Goal: Communication & Community: Share content

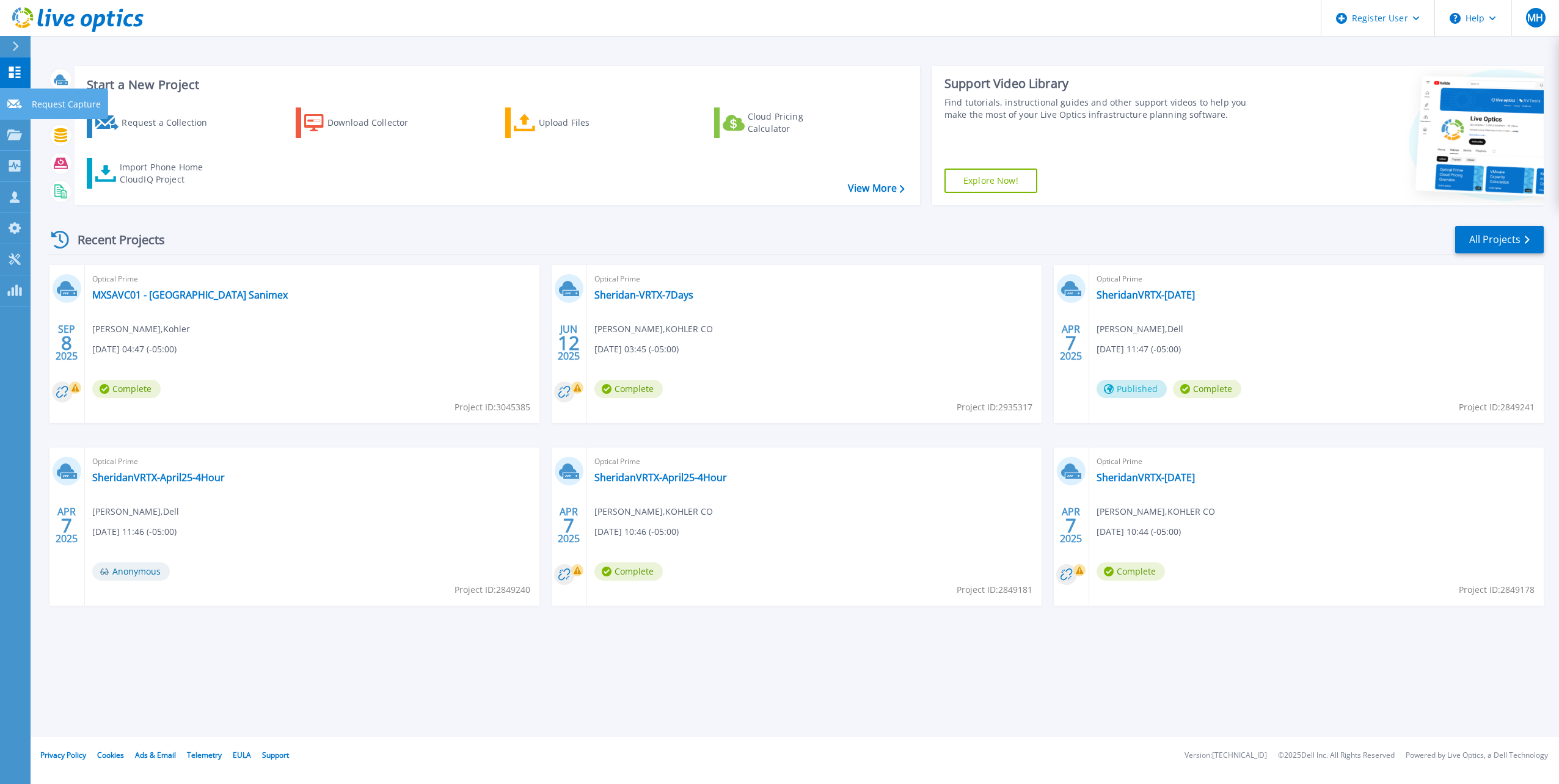
click at [11, 108] on icon at bounding box center [15, 104] width 15 height 9
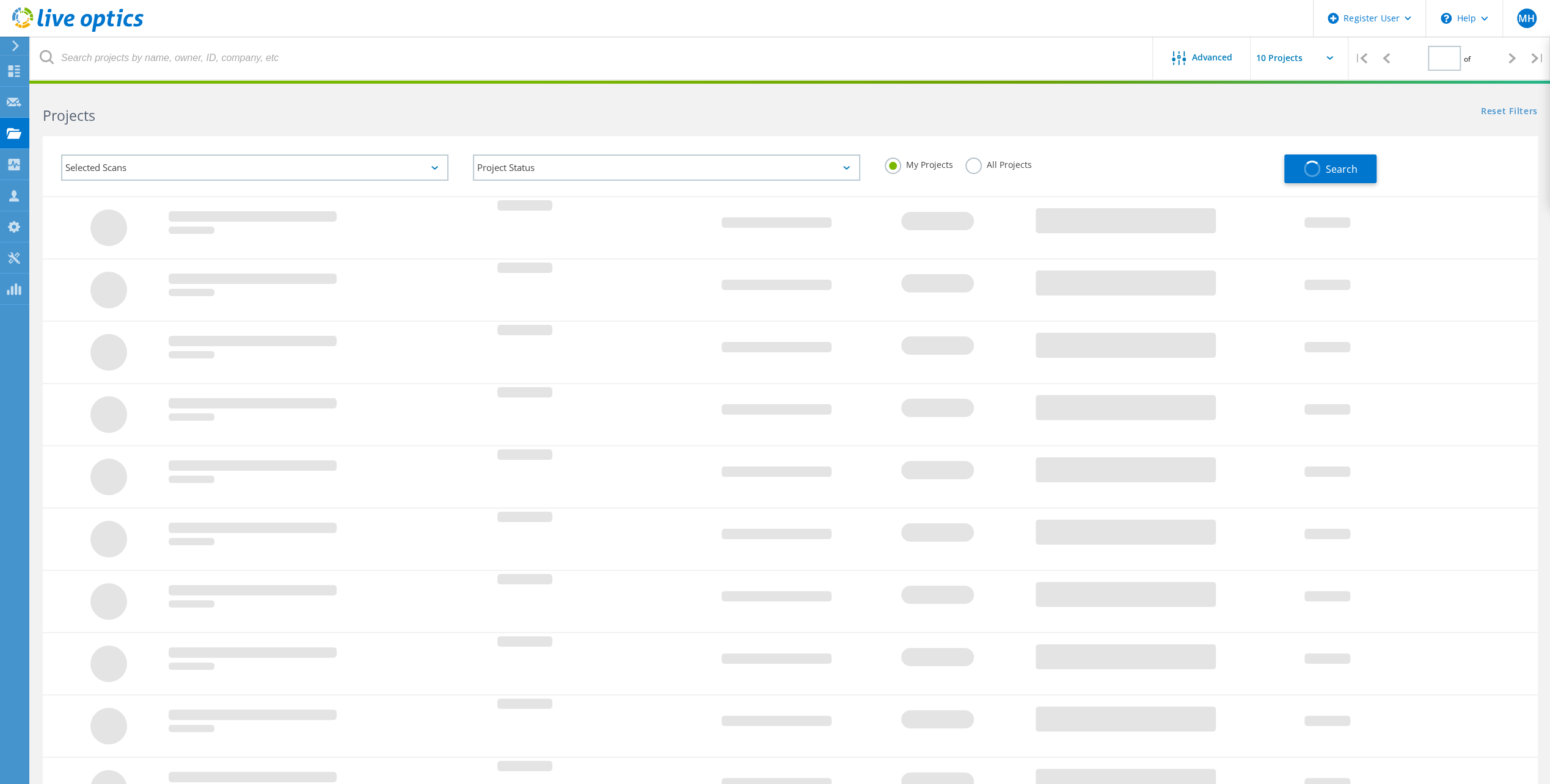
type input "1"
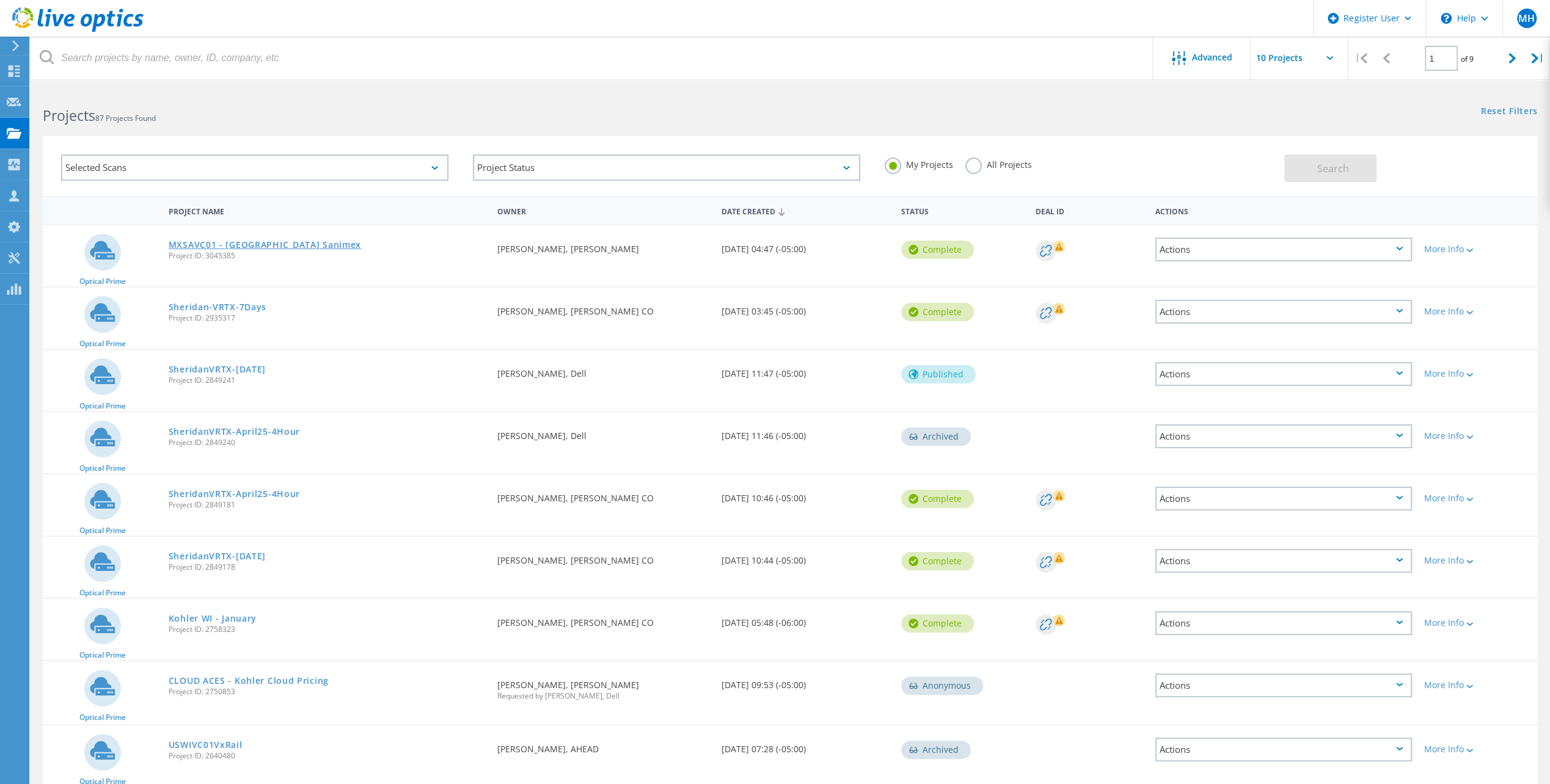
click at [258, 247] on link "MXSAVC01 - Mexico Sanimex" at bounding box center [264, 244] width 192 height 8
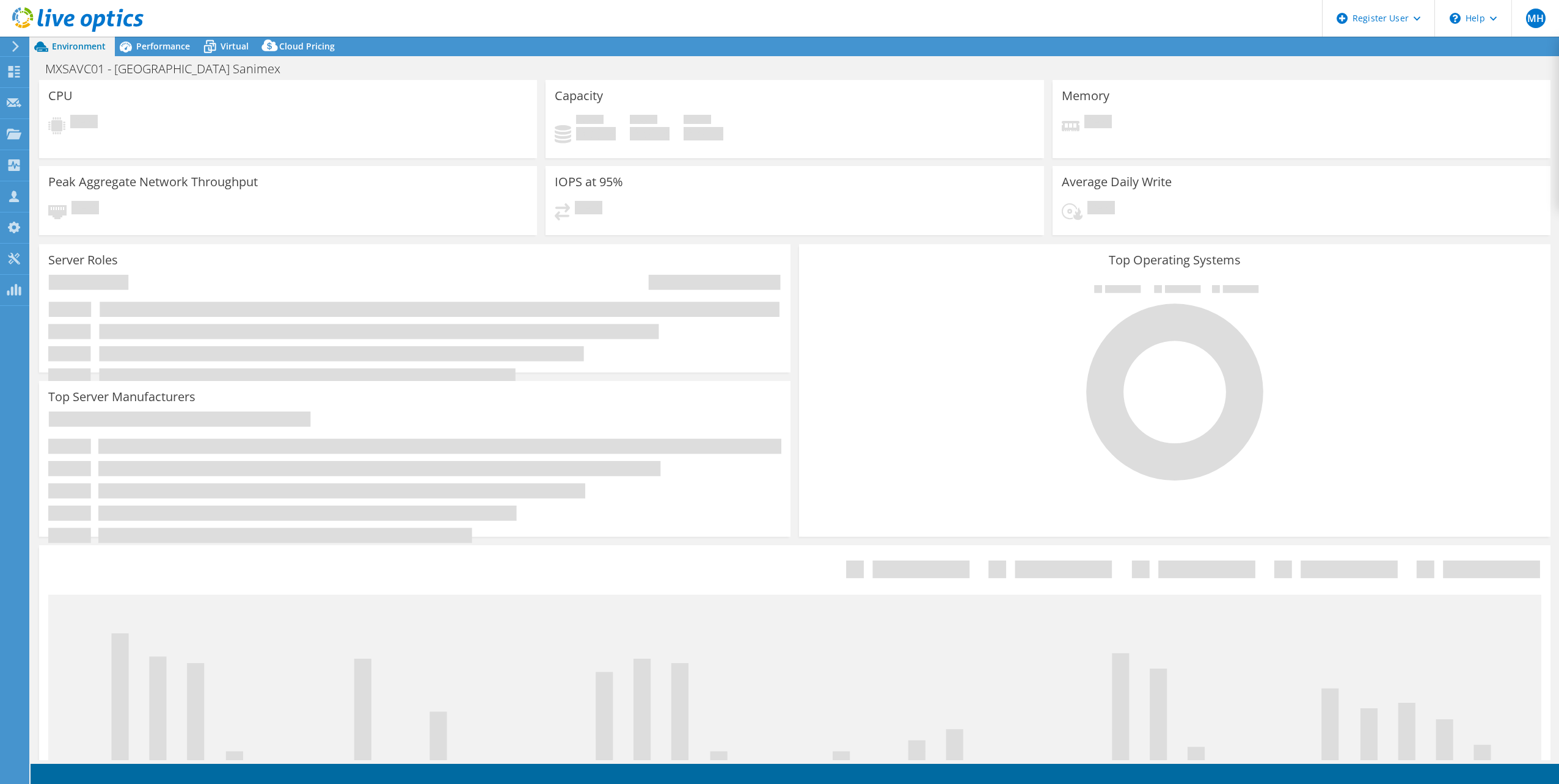
select select "USD"
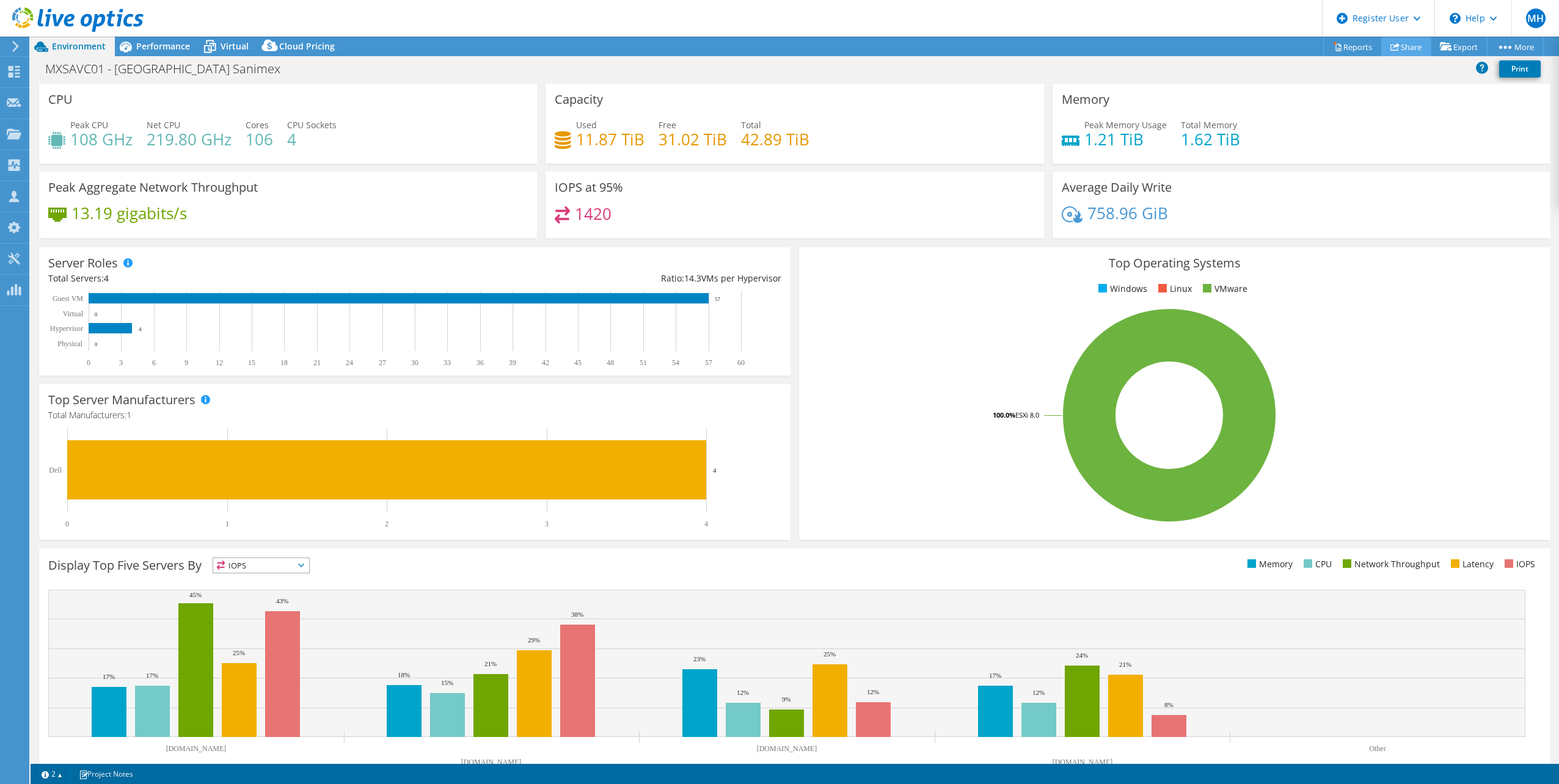
click at [1401, 42] on link "Share" at bounding box center [1406, 47] width 50 height 19
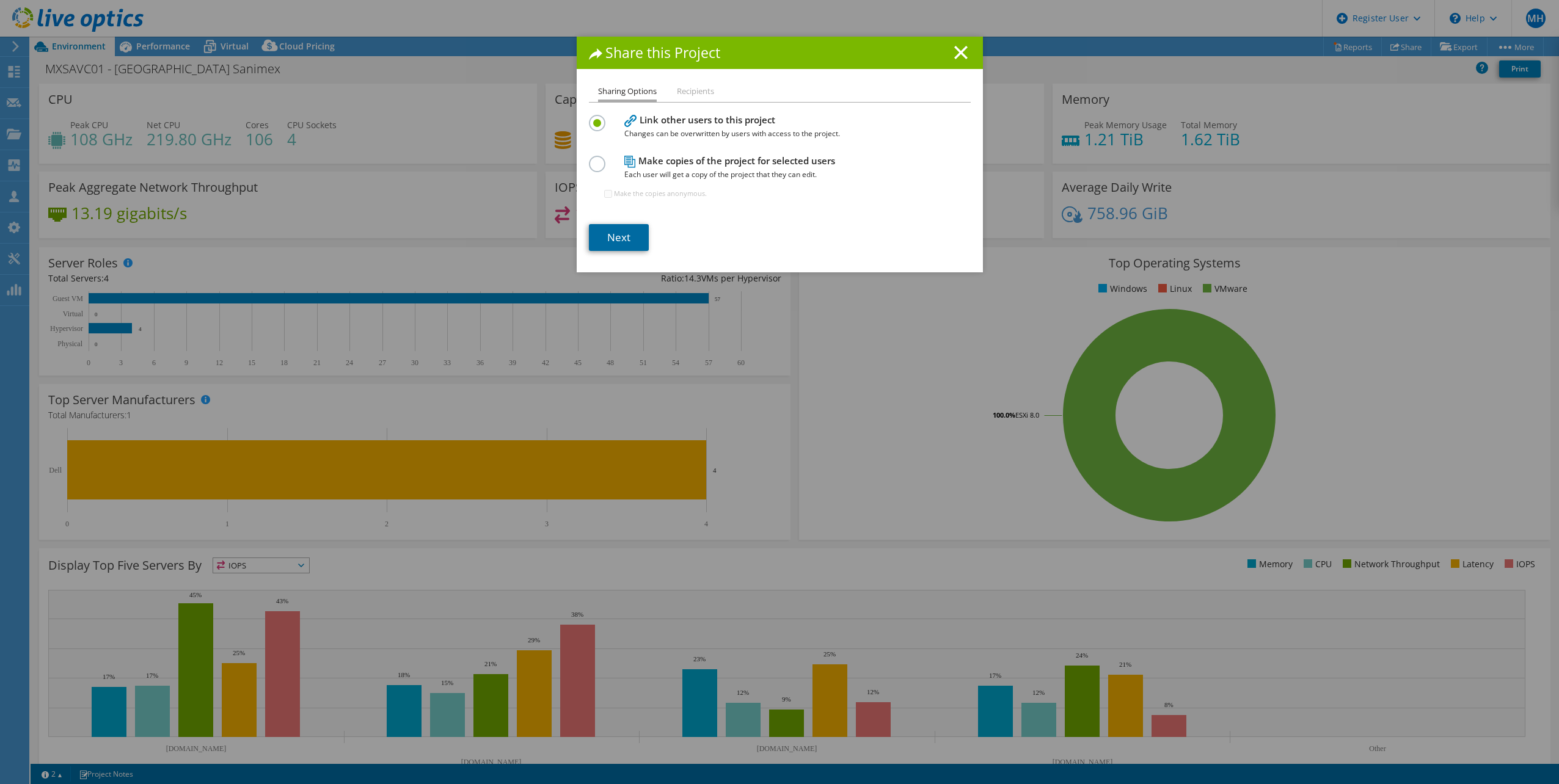
click at [606, 237] on link "Next" at bounding box center [618, 237] width 59 height 27
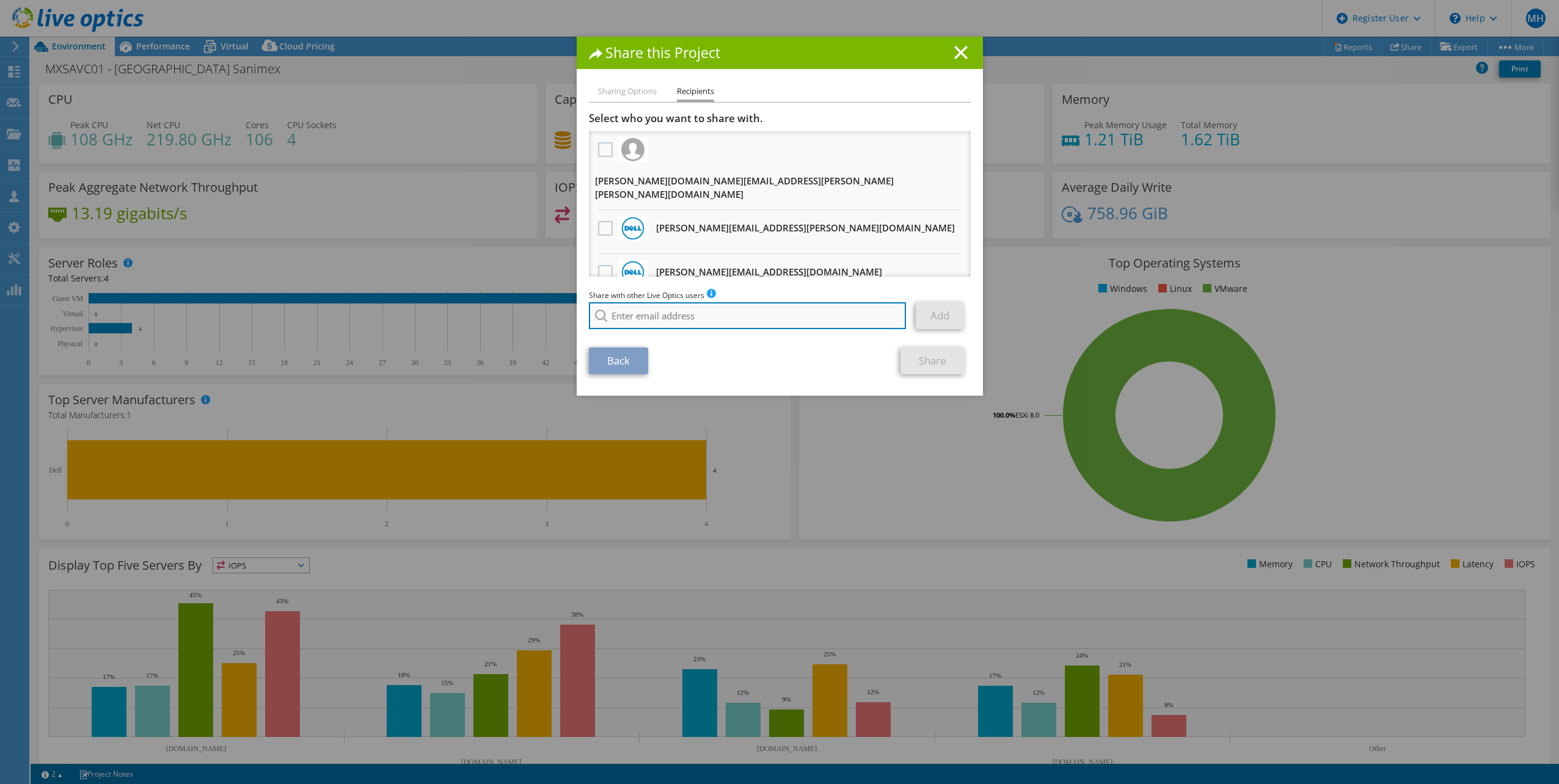
click at [625, 310] on input "search" at bounding box center [747, 315] width 317 height 27
paste input "David.SolisBadillo@Dell.com"
type input "David.SolisBadillo@Dell.com"
click at [679, 320] on div "Share with other Live Optics users Enter a single email address and click add. …" at bounding box center [780, 312] width 382 height 47
click at [934, 303] on link "Add" at bounding box center [940, 315] width 48 height 27
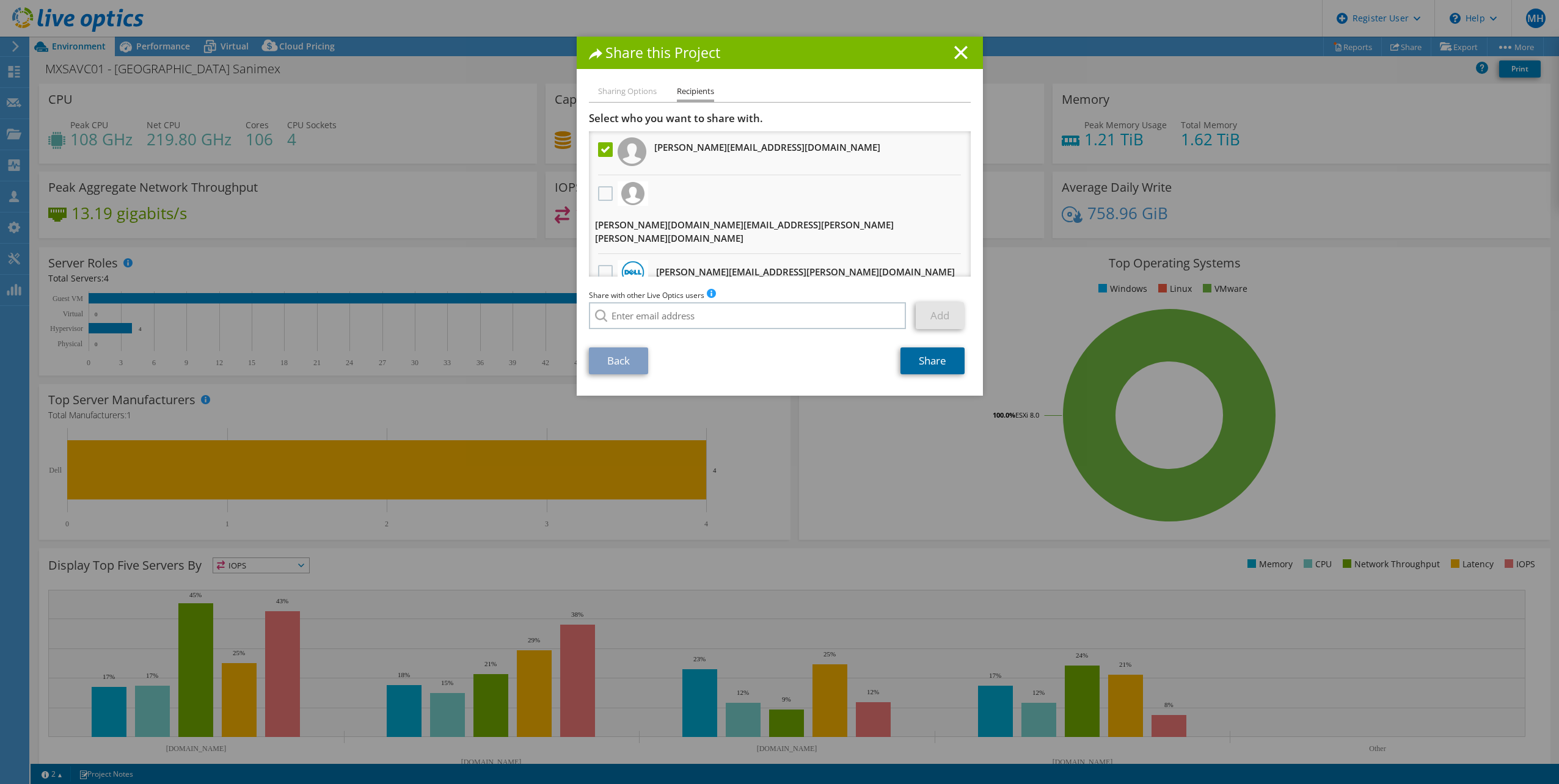
click at [930, 357] on link "Share" at bounding box center [932, 360] width 64 height 27
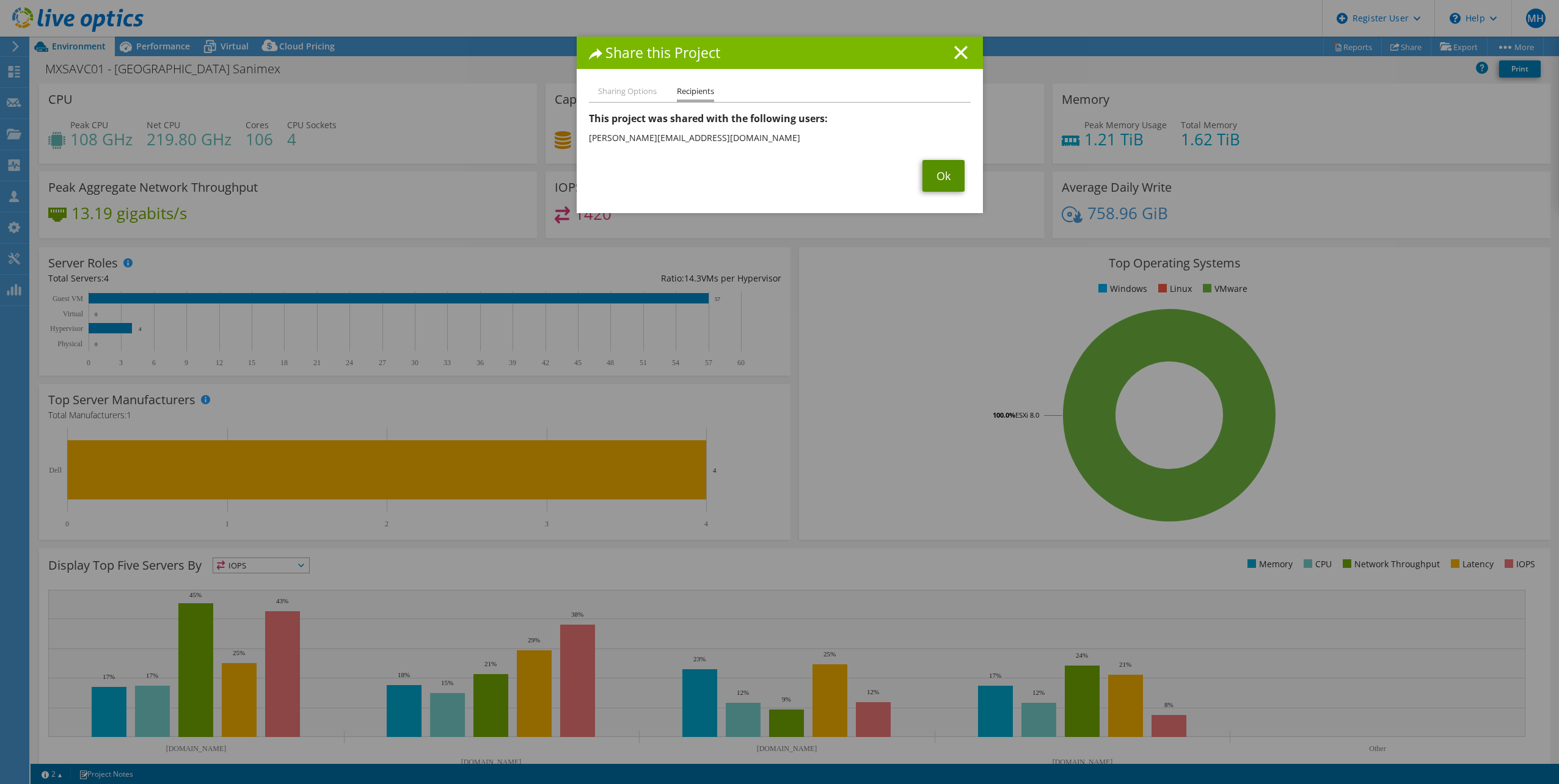
click at [940, 177] on link "Ok" at bounding box center [943, 176] width 42 height 32
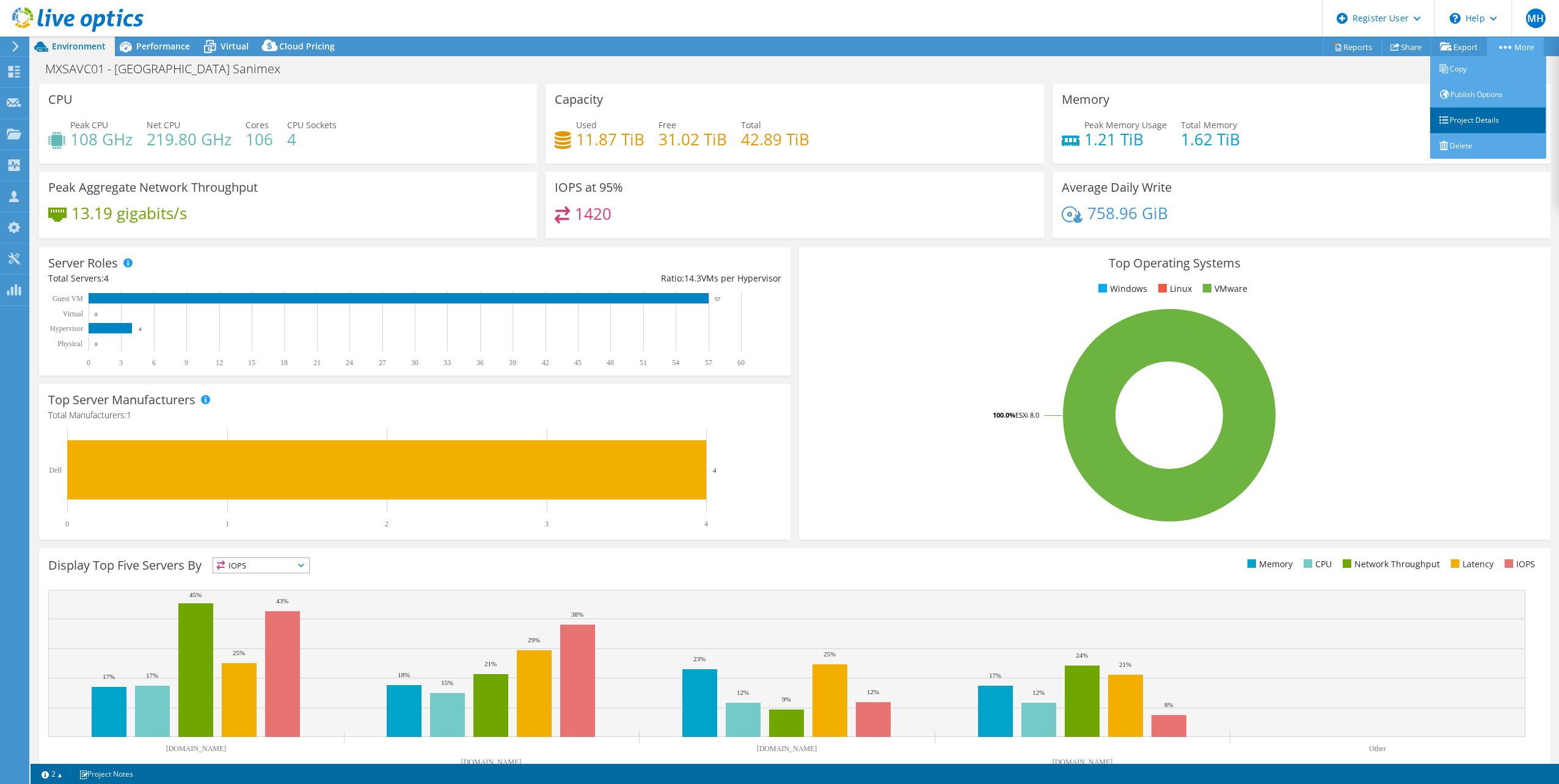
click at [1471, 115] on link "Project Details" at bounding box center [1488, 121] width 116 height 26
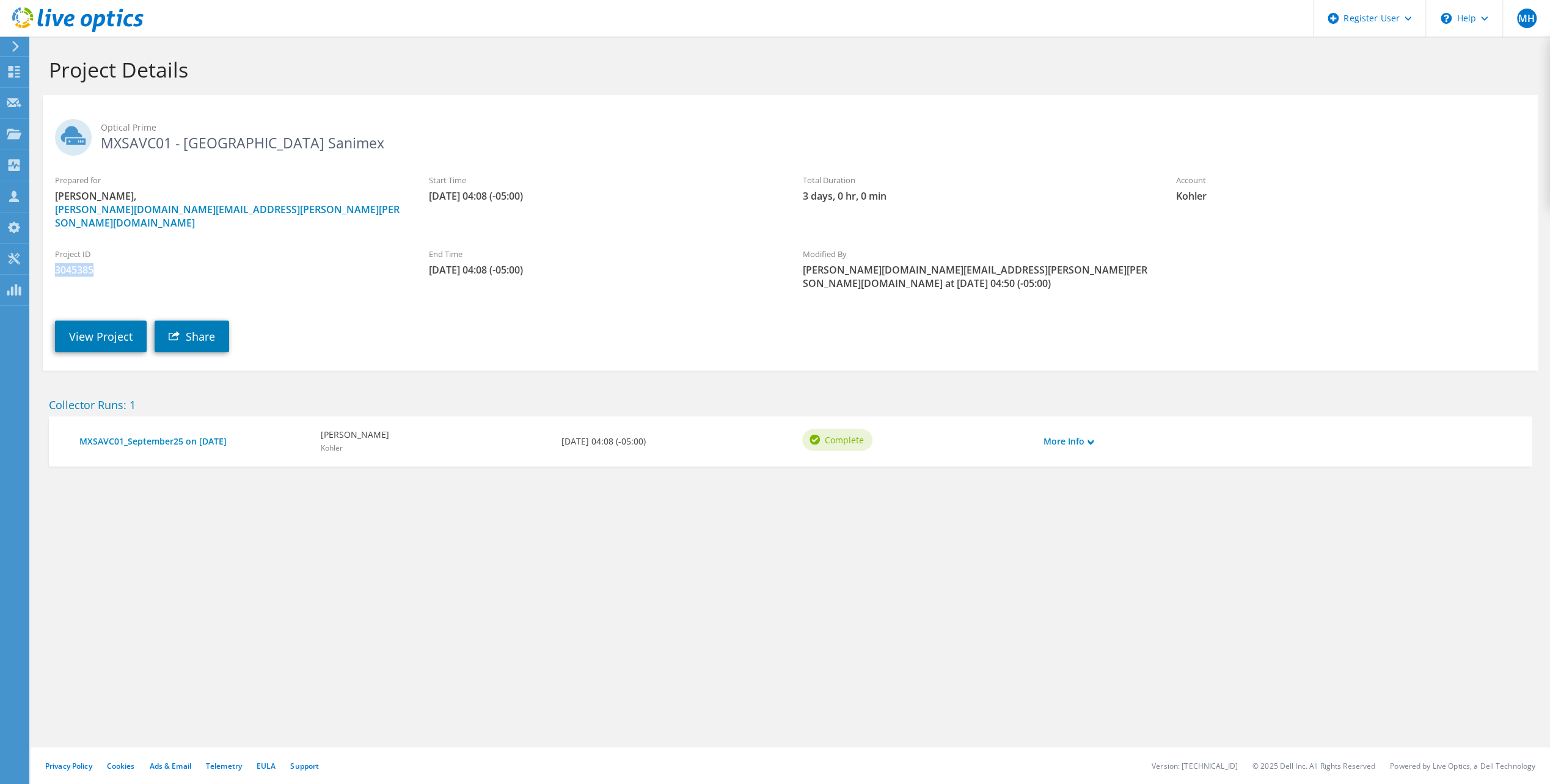
drag, startPoint x: 102, startPoint y: 260, endPoint x: 45, endPoint y: 258, distance: 57.0
click at [45, 258] on div "Project ID 3045385" at bounding box center [230, 262] width 374 height 41
drag, startPoint x: 45, startPoint y: 258, endPoint x: 70, endPoint y: 256, distance: 25.1
copy span "3045385"
click at [371, 91] on div "Project Details" at bounding box center [790, 66] width 1507 height 59
